Goal: Check status: Check status

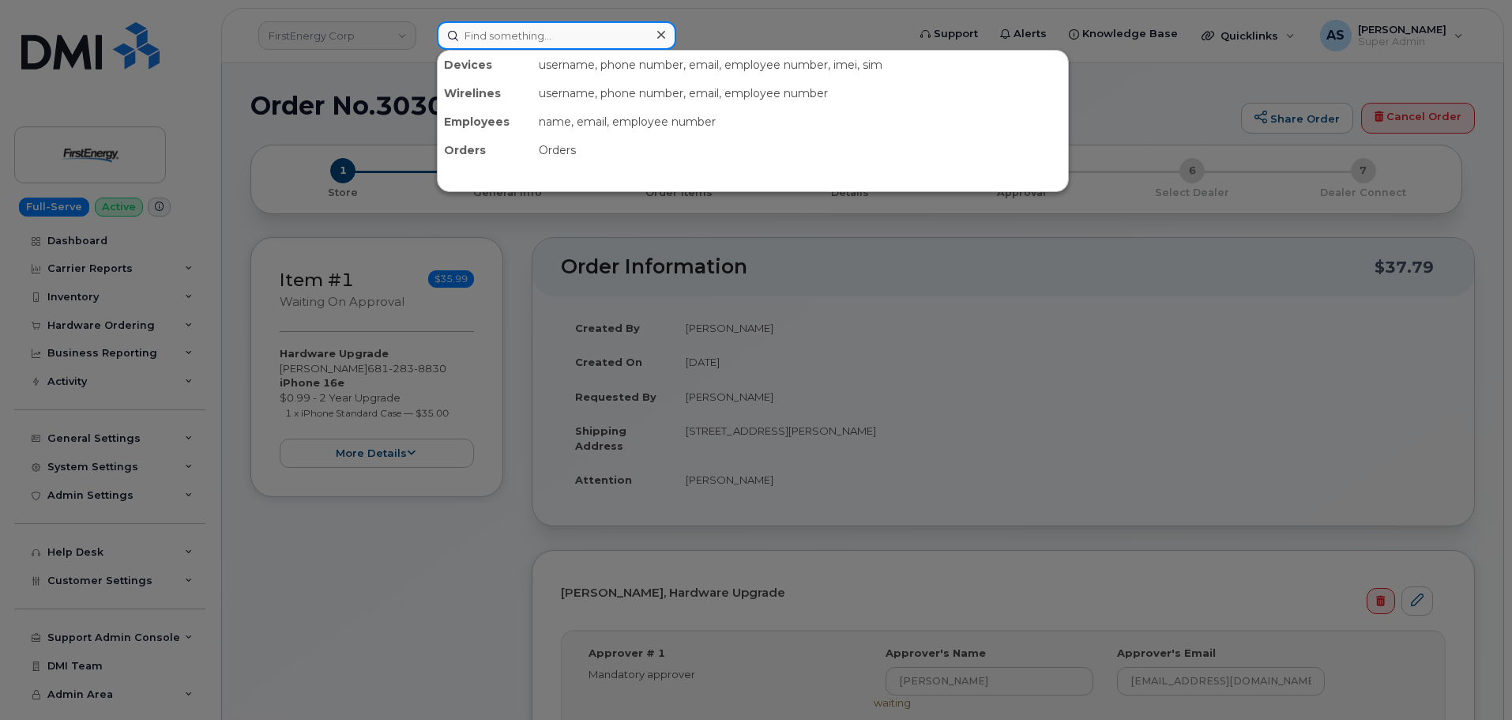
click at [547, 28] on input at bounding box center [556, 35] width 239 height 28
paste input "291298"
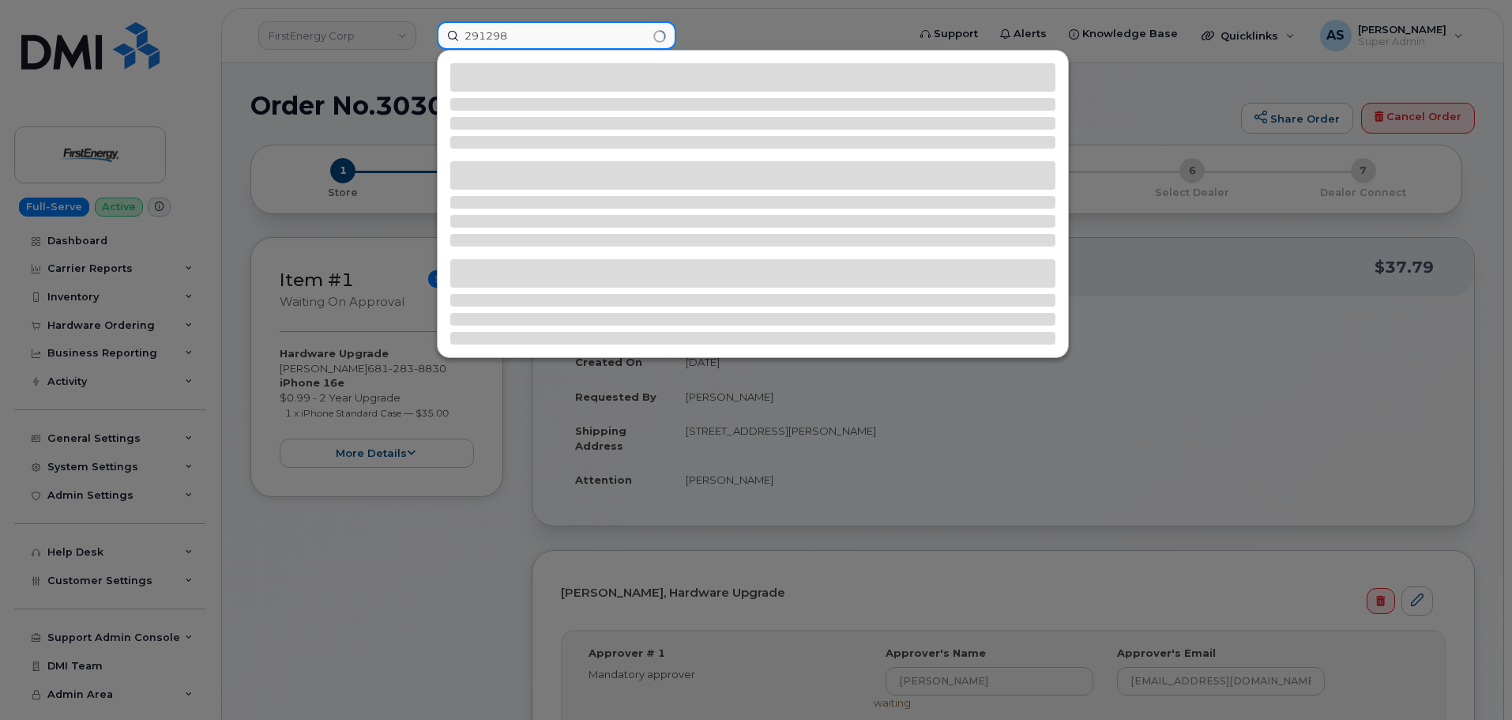
type input "291298"
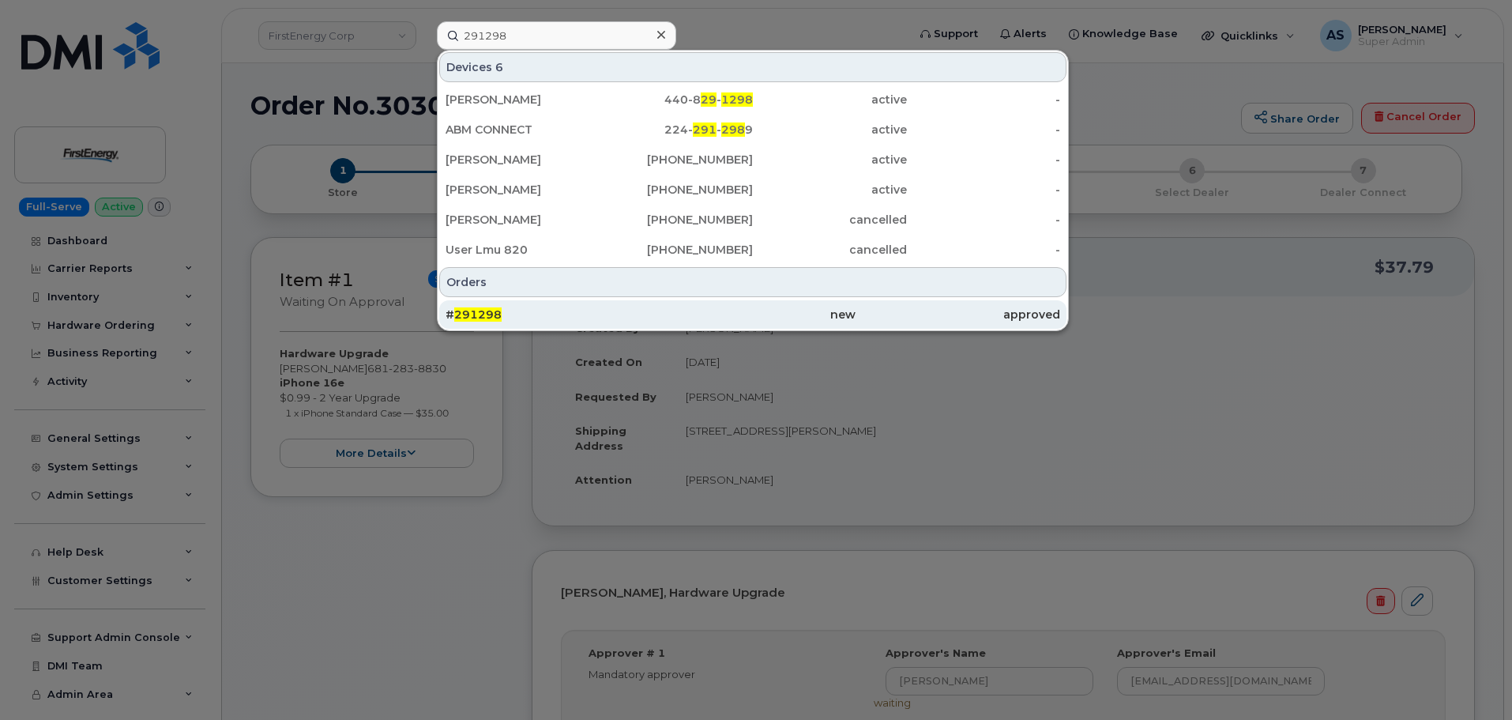
click at [559, 313] on div "# 291298" at bounding box center [547, 314] width 205 height 16
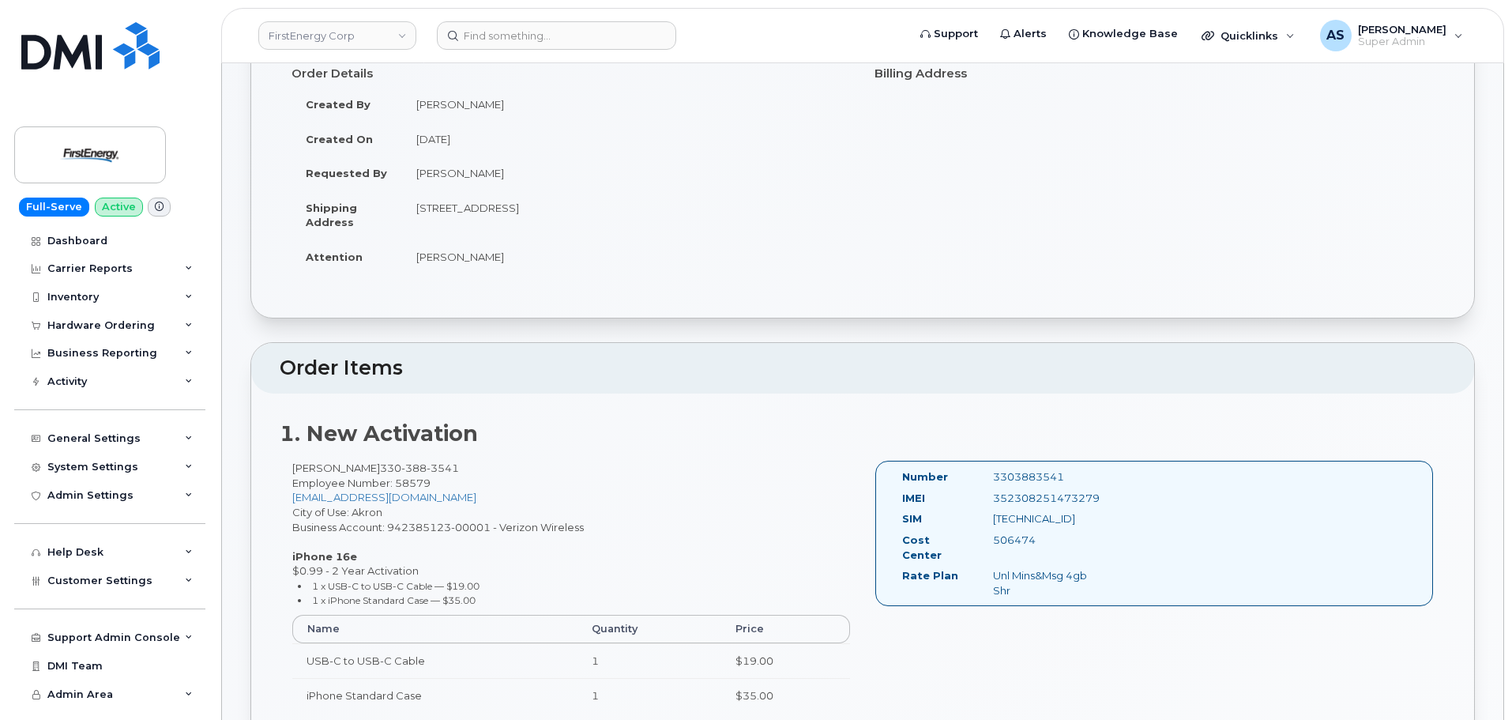
scroll to position [158, 0]
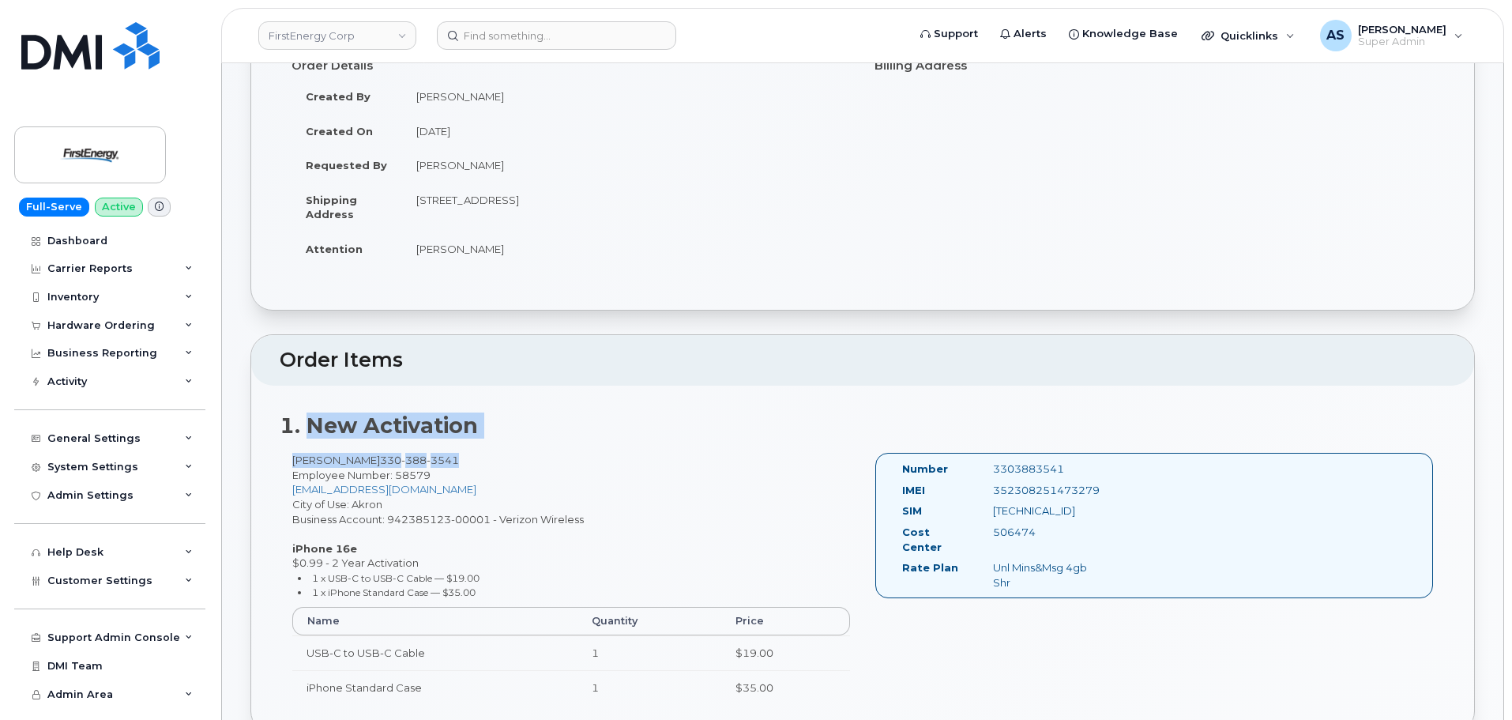
drag, startPoint x: 311, startPoint y: 419, endPoint x: 581, endPoint y: 456, distance: 271.8
click at [613, 467] on div "1. New Activation Mitchell Biasucci 330 388 3541 Employee Number: 58579 mbiasuc…" at bounding box center [862, 559] width 1223 height 348
click at [601, 422] on h2 "1. New Activation" at bounding box center [863, 426] width 1166 height 24
click at [619, 454] on div "Mitchell Biasucci 330 388 3541 Employee Number: 58579 mbiasucci@firstenergycorp…" at bounding box center [571, 585] width 583 height 265
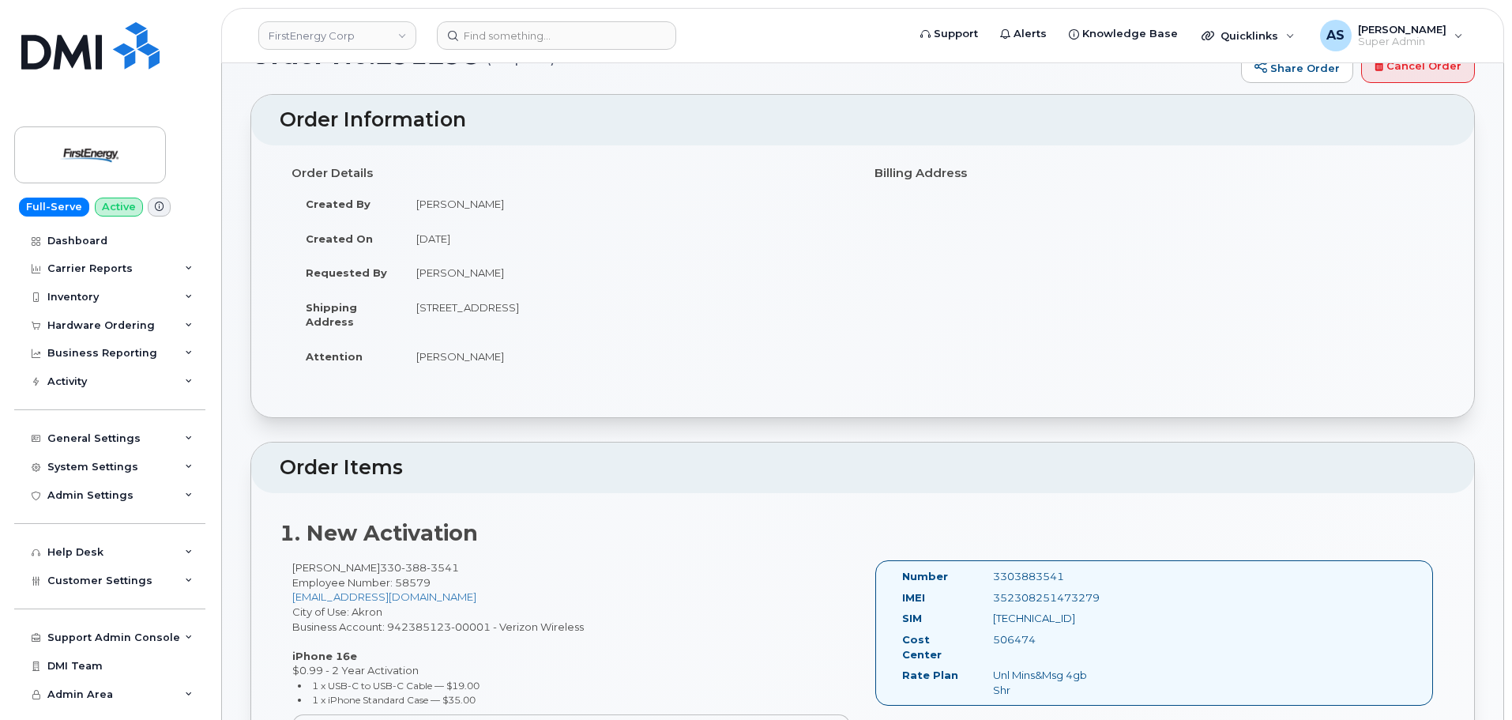
scroll to position [0, 0]
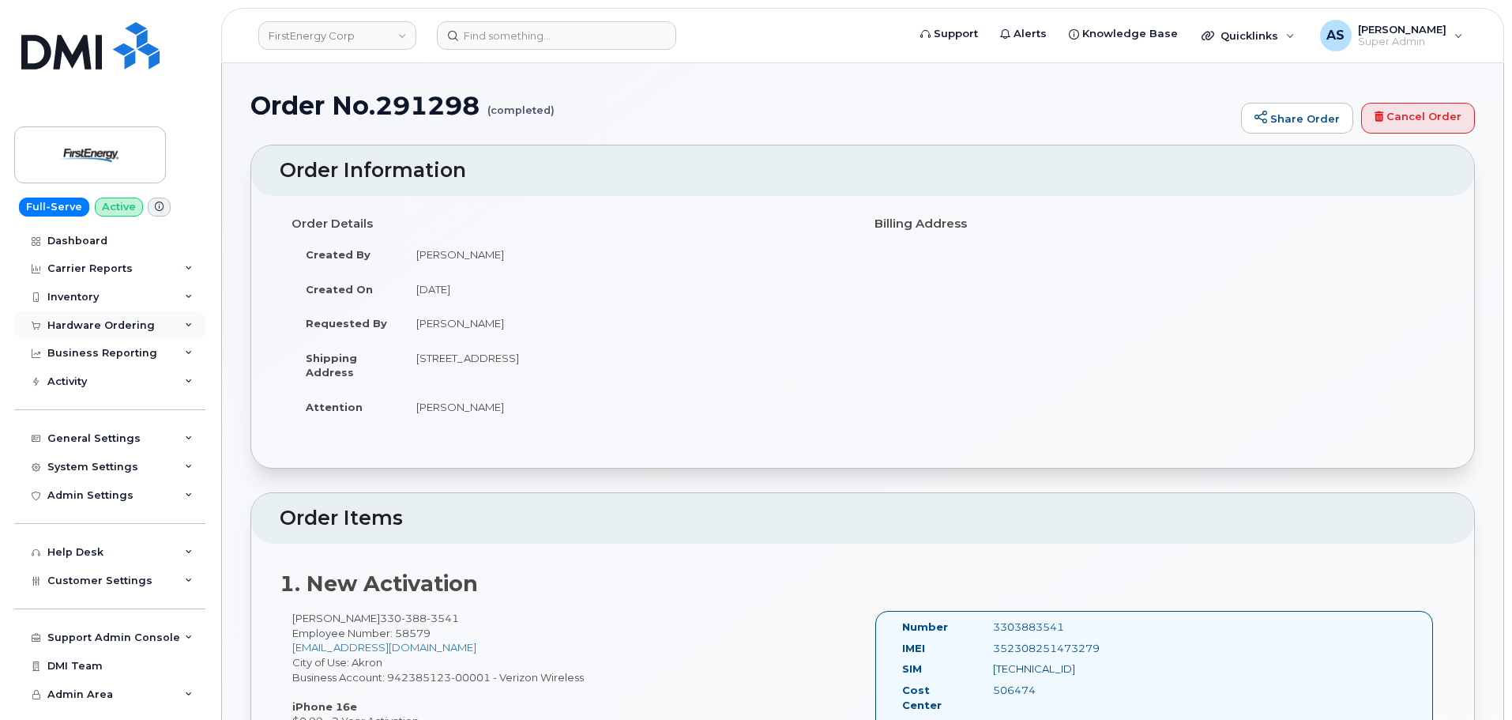
click at [113, 327] on div "Hardware Ordering" at bounding box center [100, 325] width 107 height 13
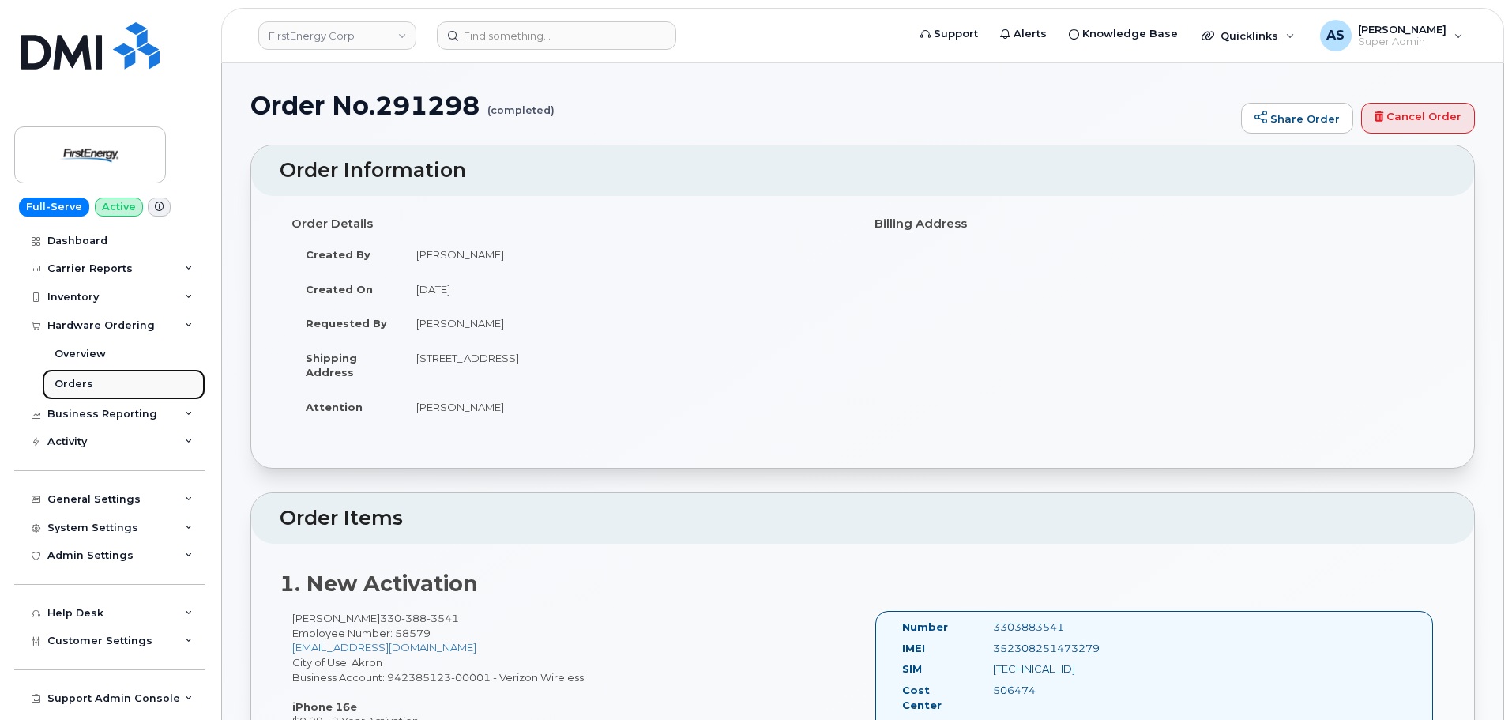
click at [73, 388] on div "Orders" at bounding box center [74, 384] width 39 height 14
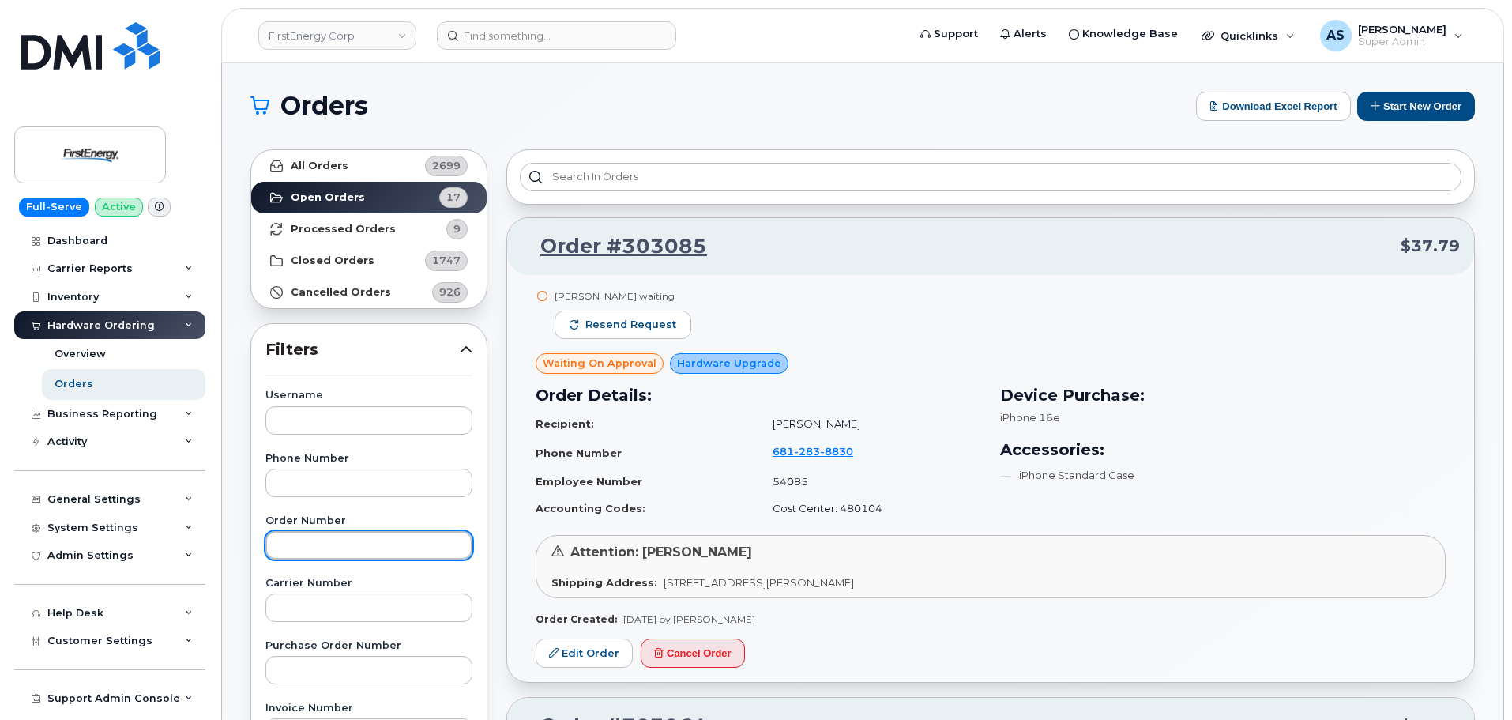
click at [311, 542] on input "text" at bounding box center [368, 545] width 207 height 28
type input "291298"
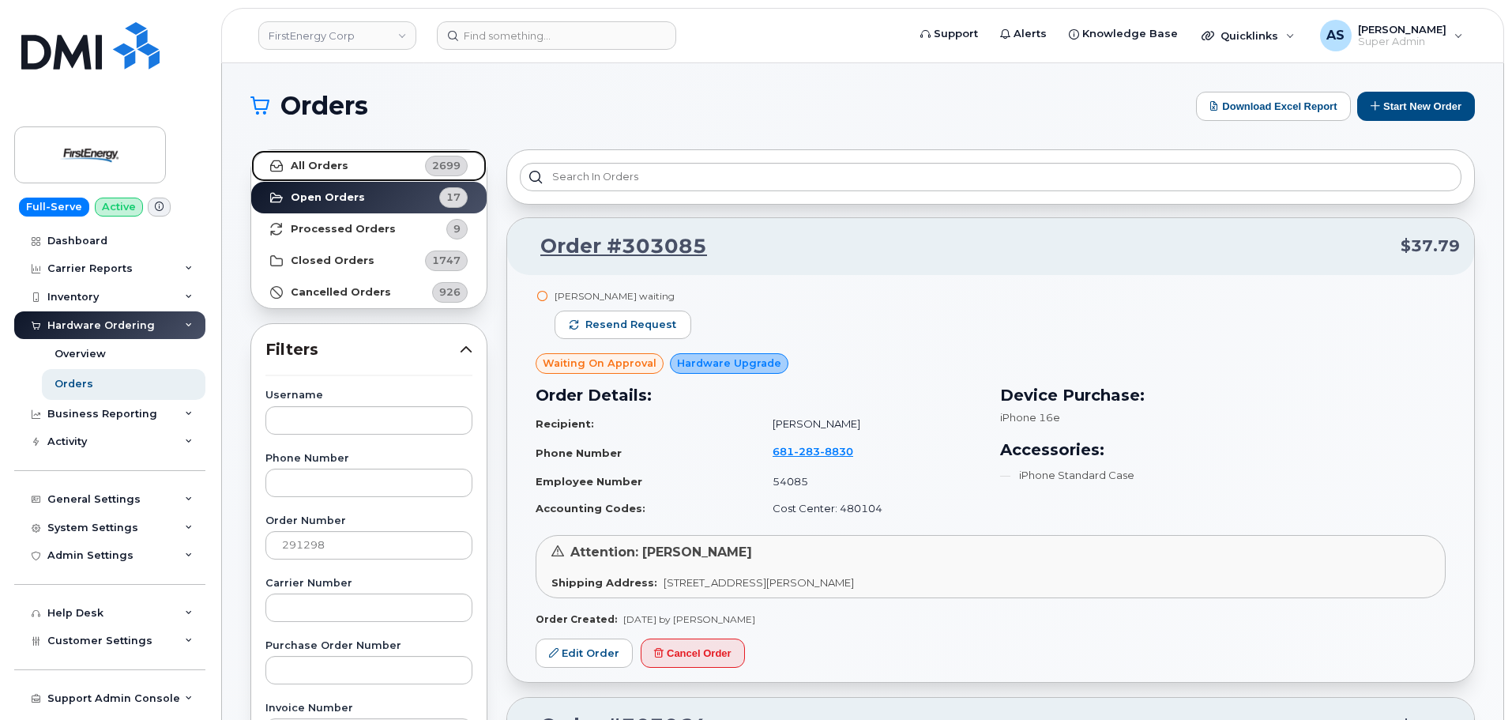
click at [341, 167] on strong "All Orders" at bounding box center [320, 166] width 58 height 13
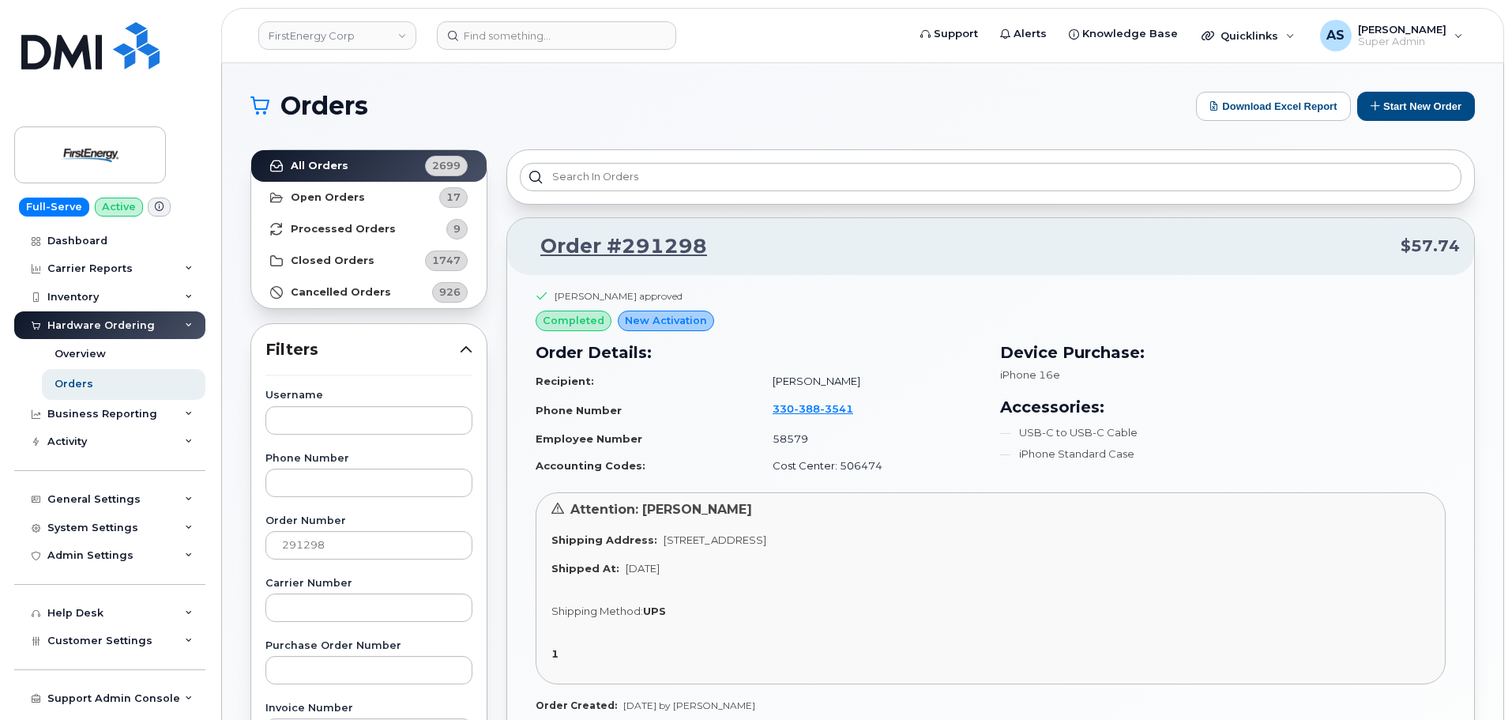
click at [667, 228] on div "Order #291298 $57.74" at bounding box center [990, 246] width 967 height 57
click at [679, 242] on link "Order #291298" at bounding box center [614, 246] width 186 height 28
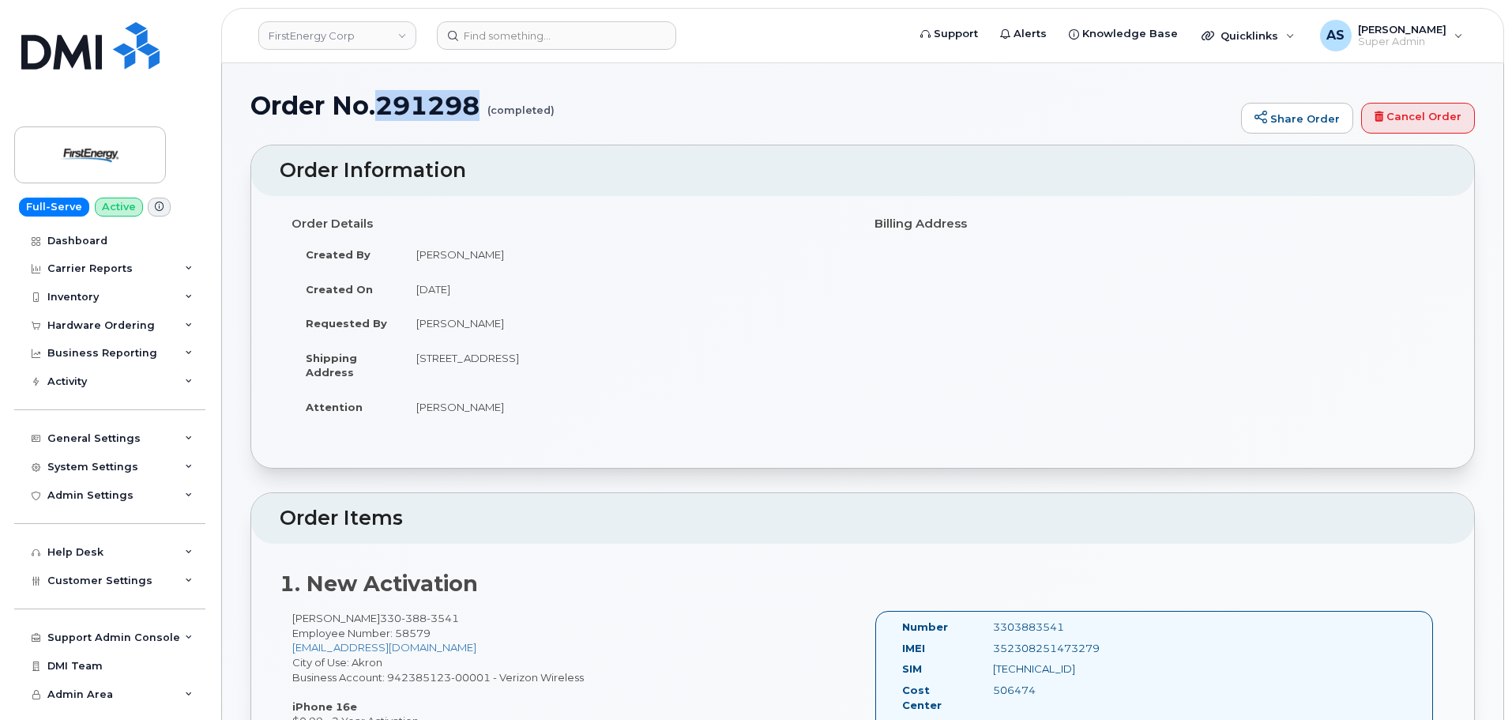
drag, startPoint x: 384, startPoint y: 115, endPoint x: 478, endPoint y: 118, distance: 94.0
click at [478, 118] on h1 "Order No.291298 (completed)" at bounding box center [741, 106] width 983 height 28
copy h1 "291298"
click at [666, 99] on h1 "Order No.291298 (completed)" at bounding box center [741, 106] width 983 height 28
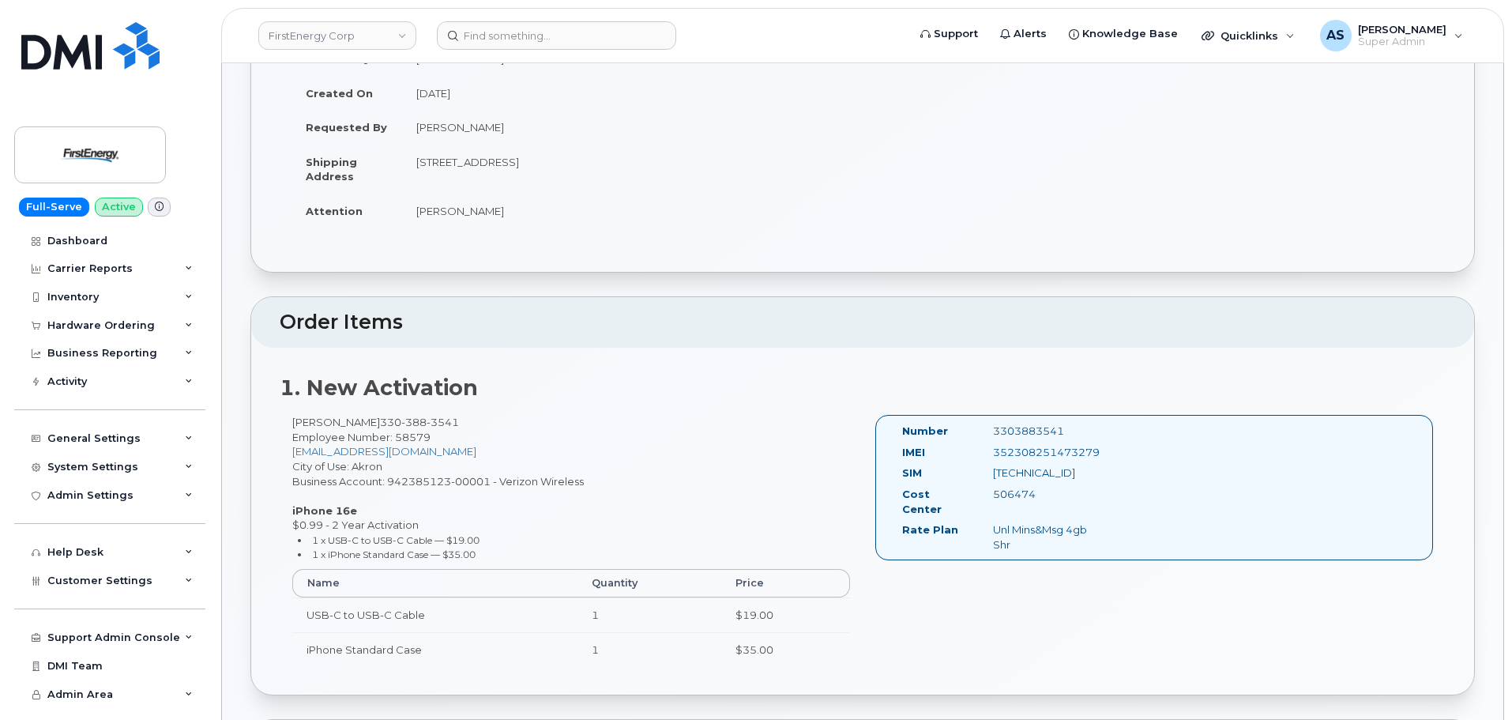
scroll to position [237, 0]
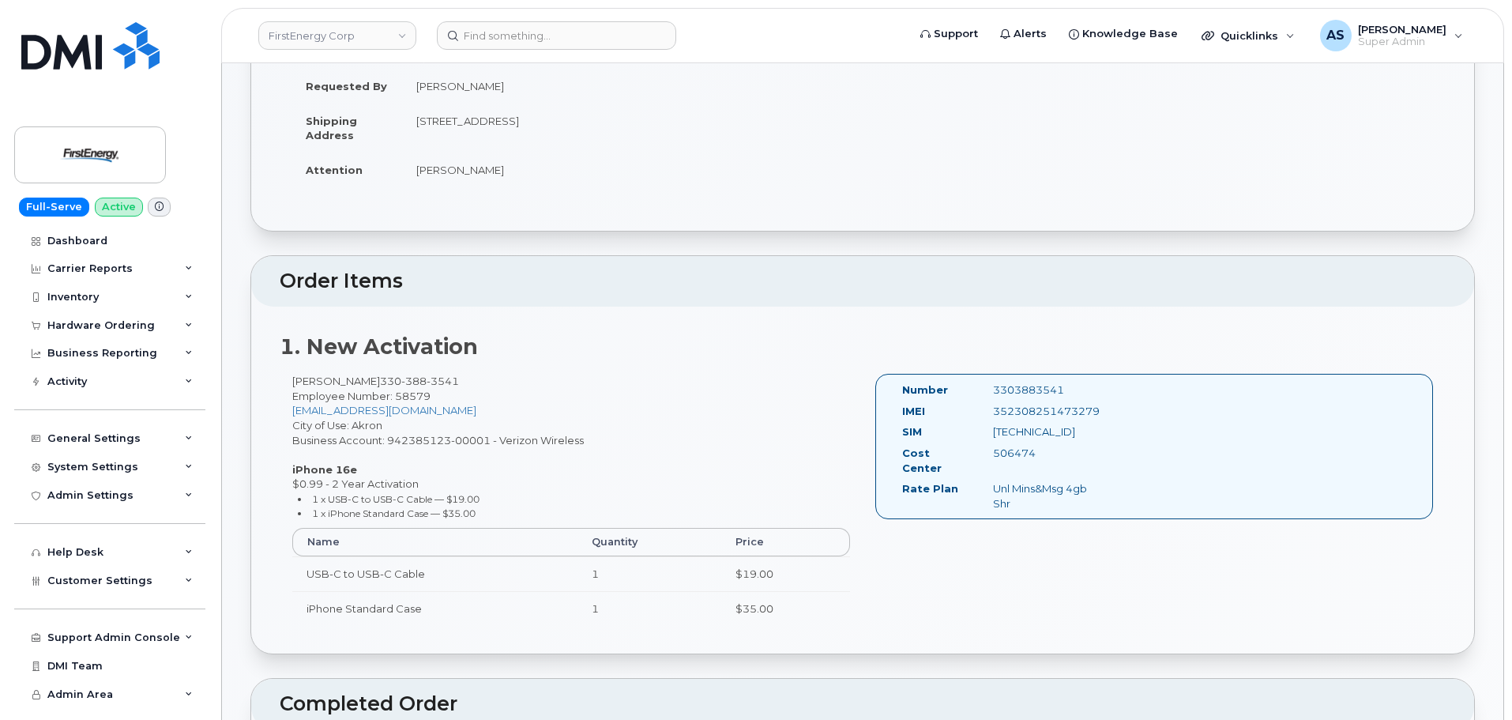
click at [756, 292] on header "Order Items" at bounding box center [862, 281] width 1223 height 51
